Goal: Task Accomplishment & Management: Use online tool/utility

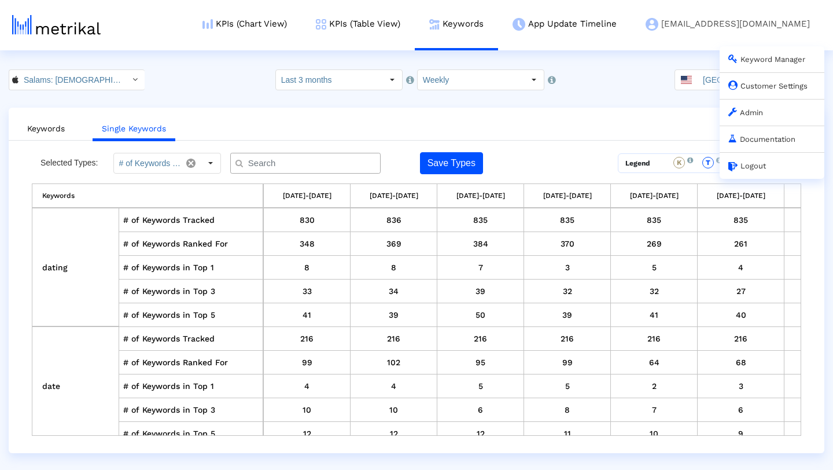
scroll to position [0, 595]
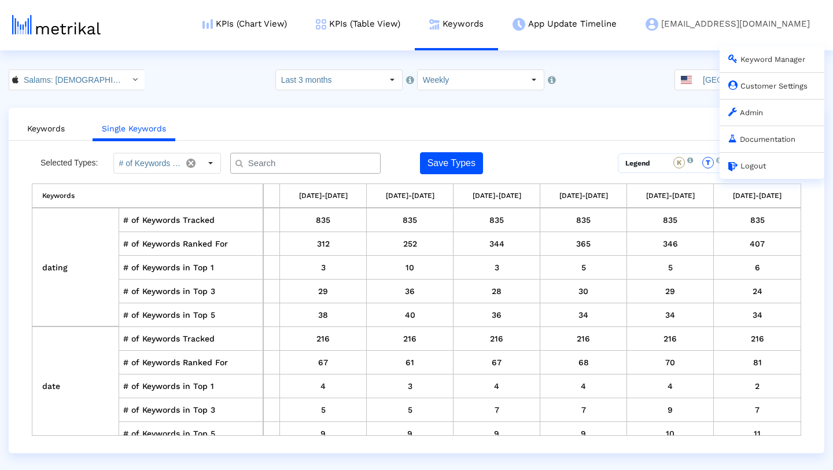
click at [758, 110] on link "Admin" at bounding box center [745, 112] width 35 height 9
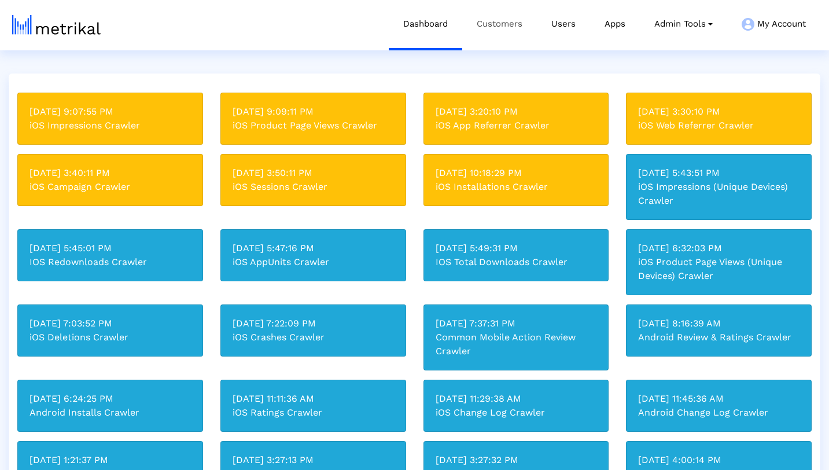
click at [513, 23] on link "Customers" at bounding box center [499, 24] width 75 height 48
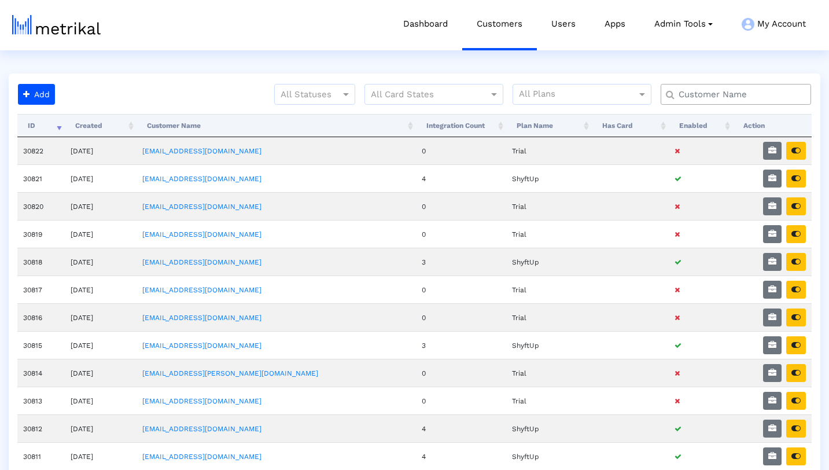
click at [724, 94] on input "text" at bounding box center [738, 94] width 136 height 12
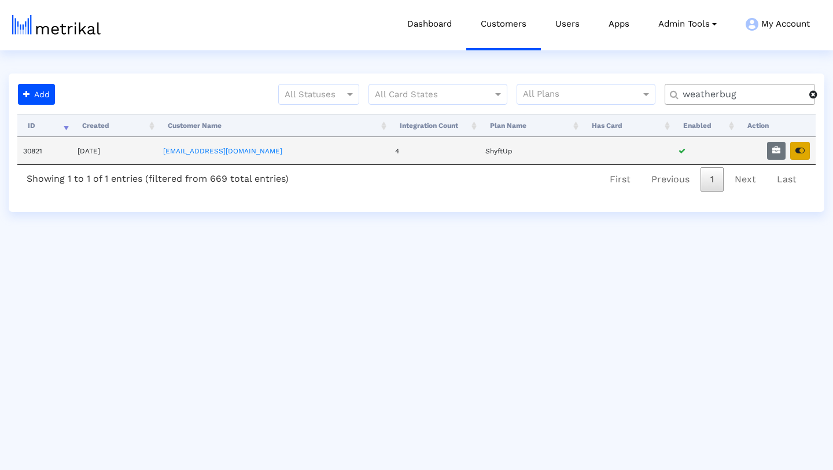
type input "weatherbug"
click at [797, 151] on icon "button" at bounding box center [799, 150] width 9 height 8
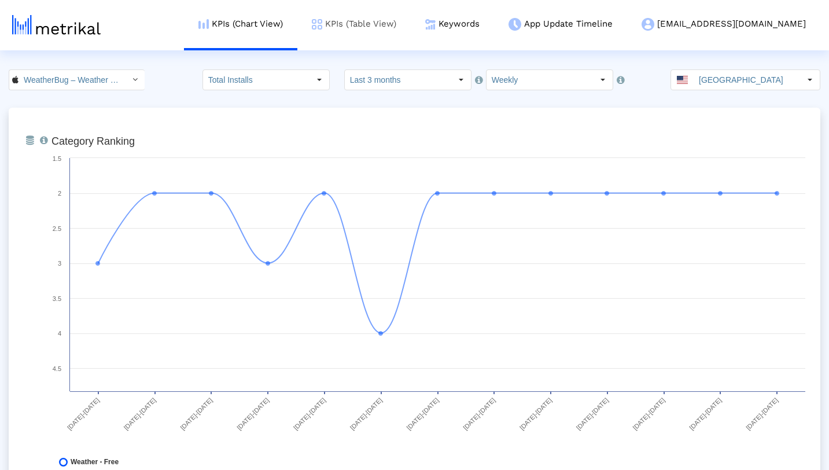
click at [411, 27] on link "KPIs (Table View)" at bounding box center [353, 24] width 113 height 48
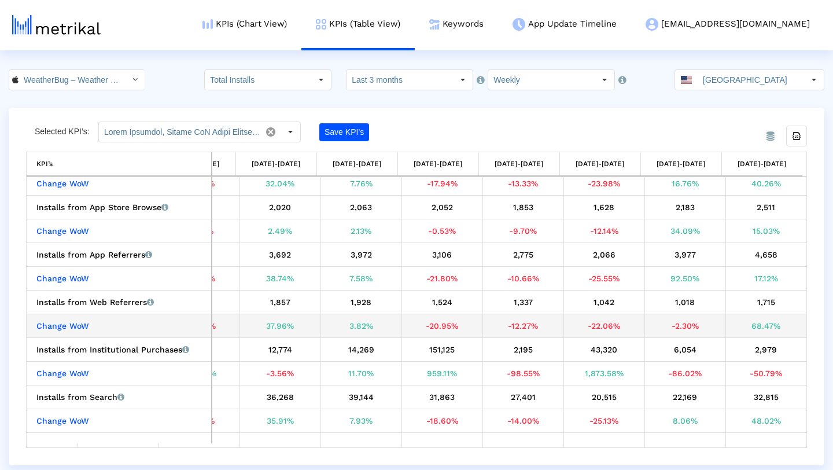
scroll to position [82, 0]
